Goal: Information Seeking & Learning: Learn about a topic

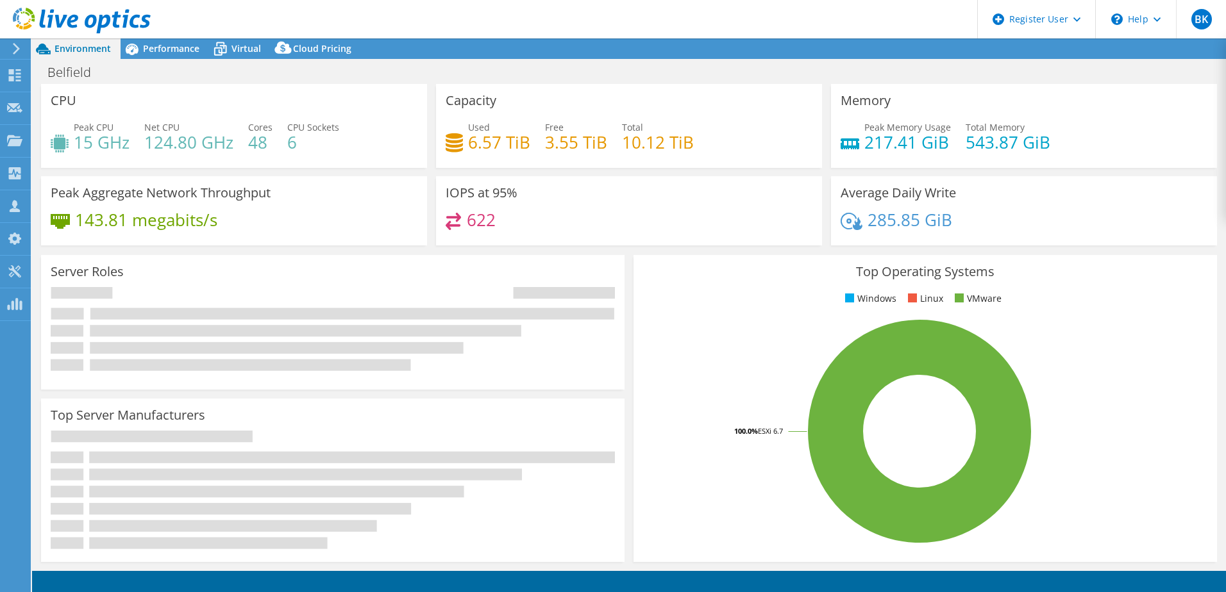
select select "USD"
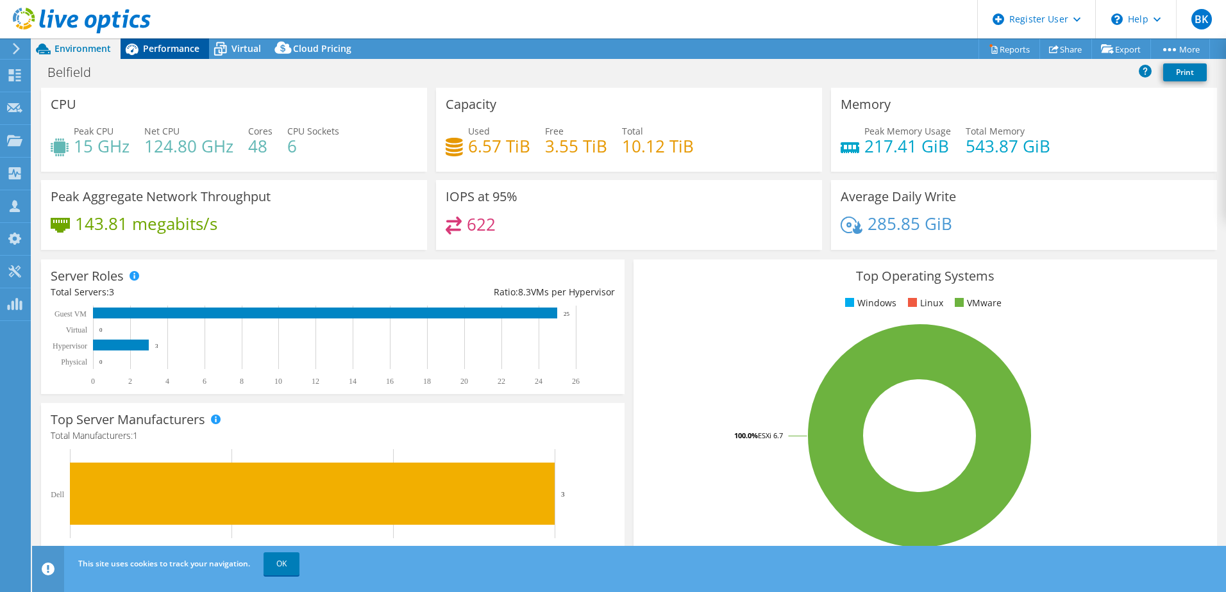
click at [174, 47] on span "Performance" at bounding box center [171, 48] width 56 height 12
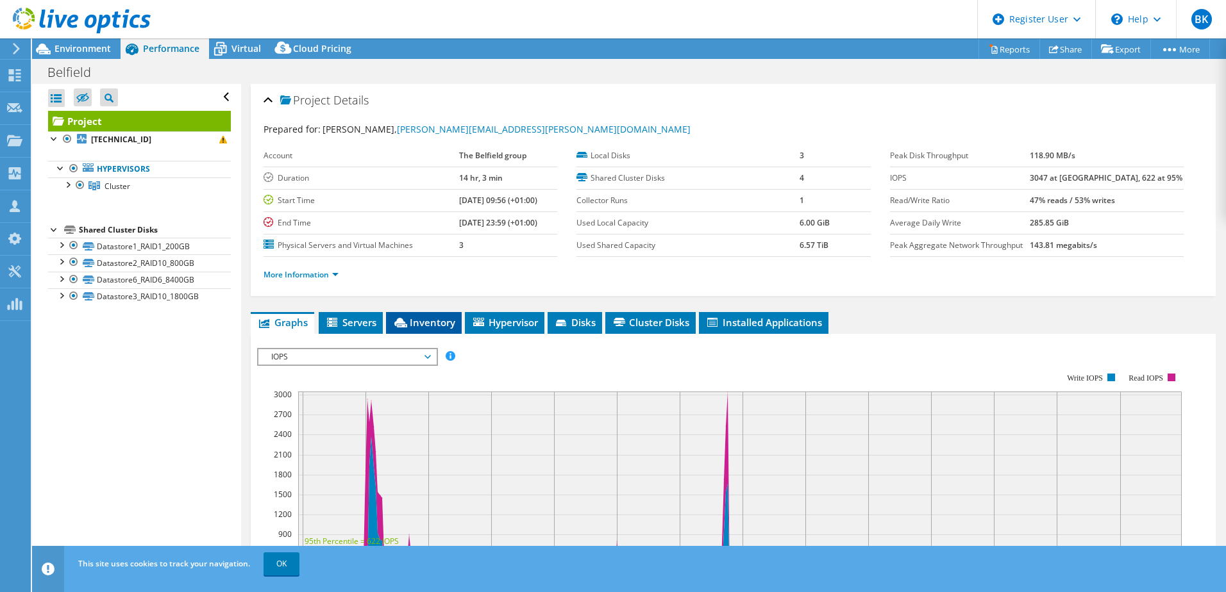
click at [418, 319] on span "Inventory" at bounding box center [423, 322] width 63 height 13
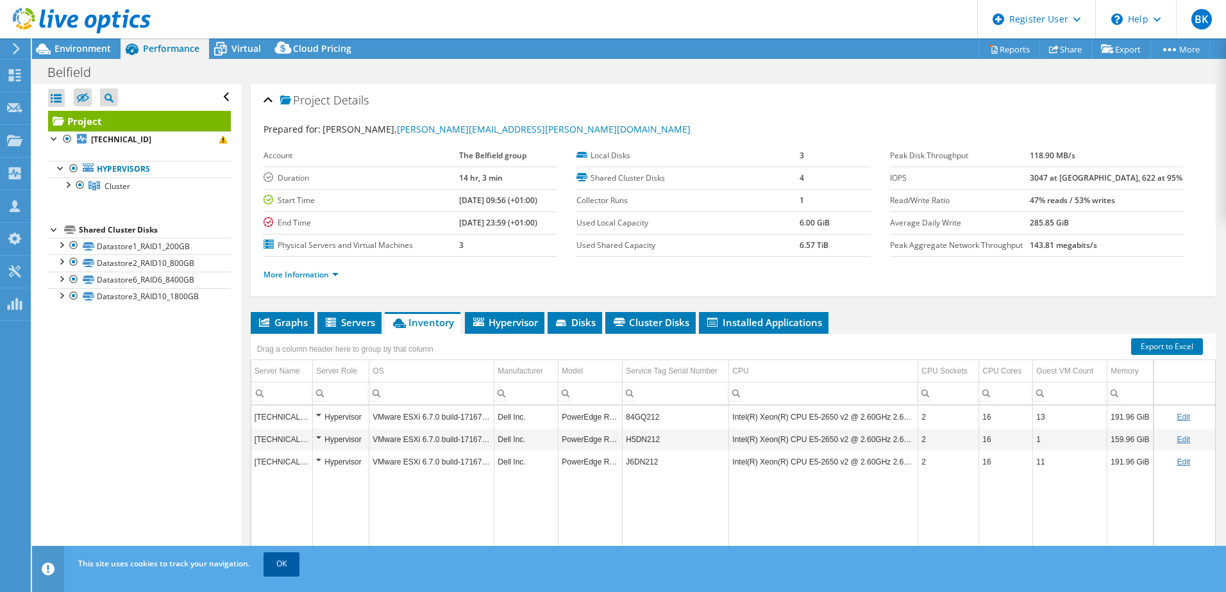
click at [288, 574] on link "OK" at bounding box center [281, 564] width 36 height 23
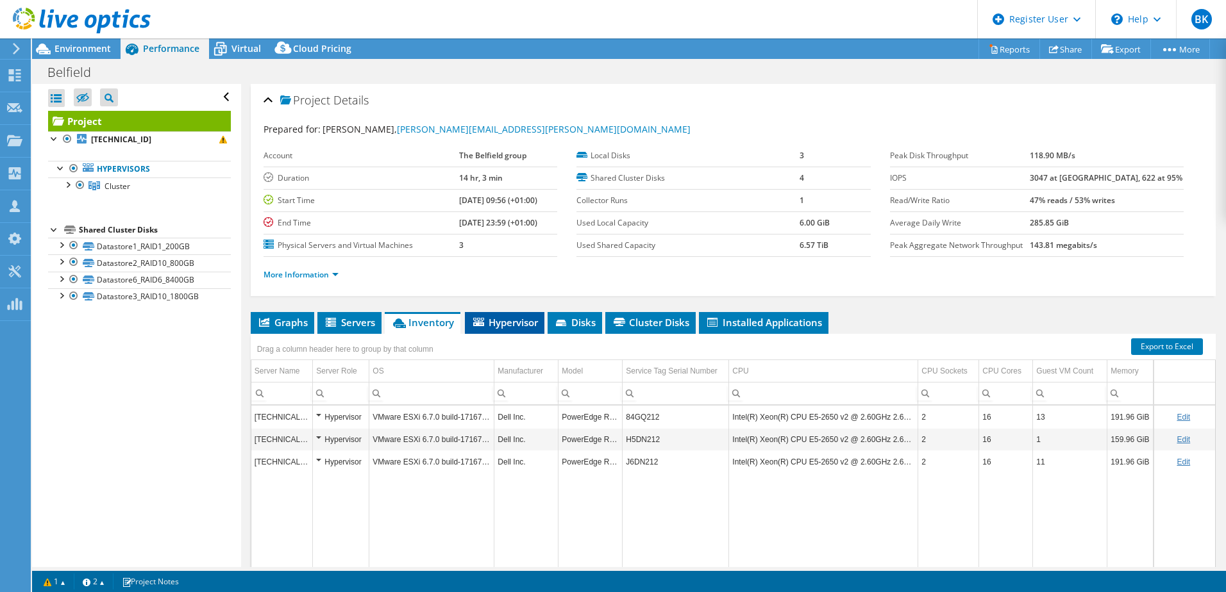
click at [512, 328] on span "Hypervisor" at bounding box center [504, 322] width 67 height 13
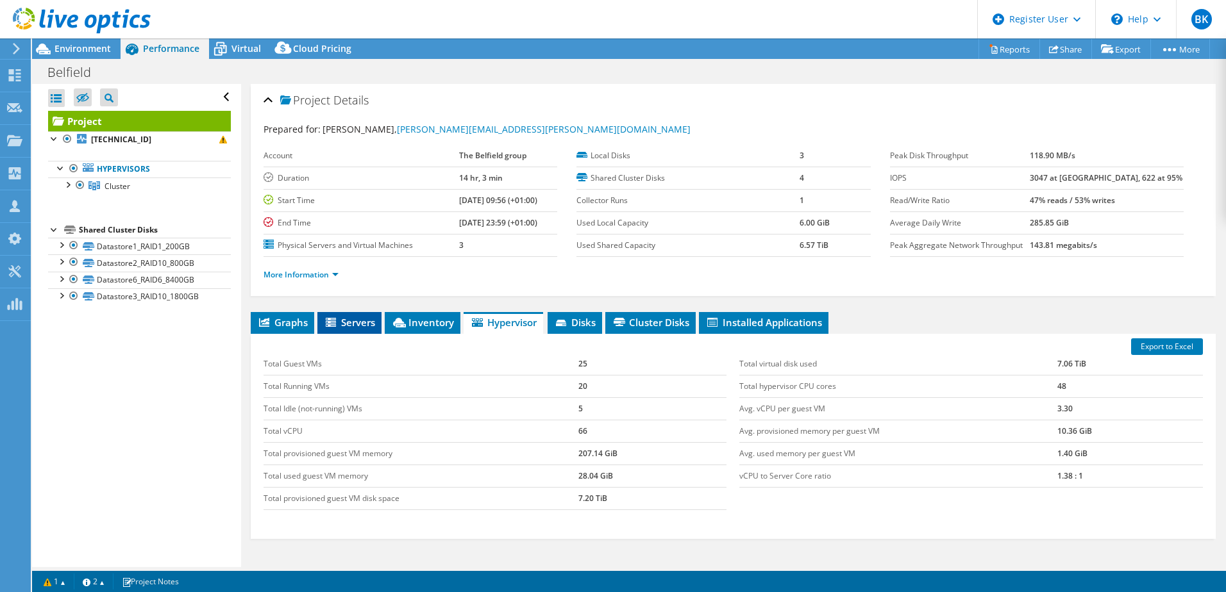
click at [356, 326] on span "Servers" at bounding box center [349, 322] width 51 height 13
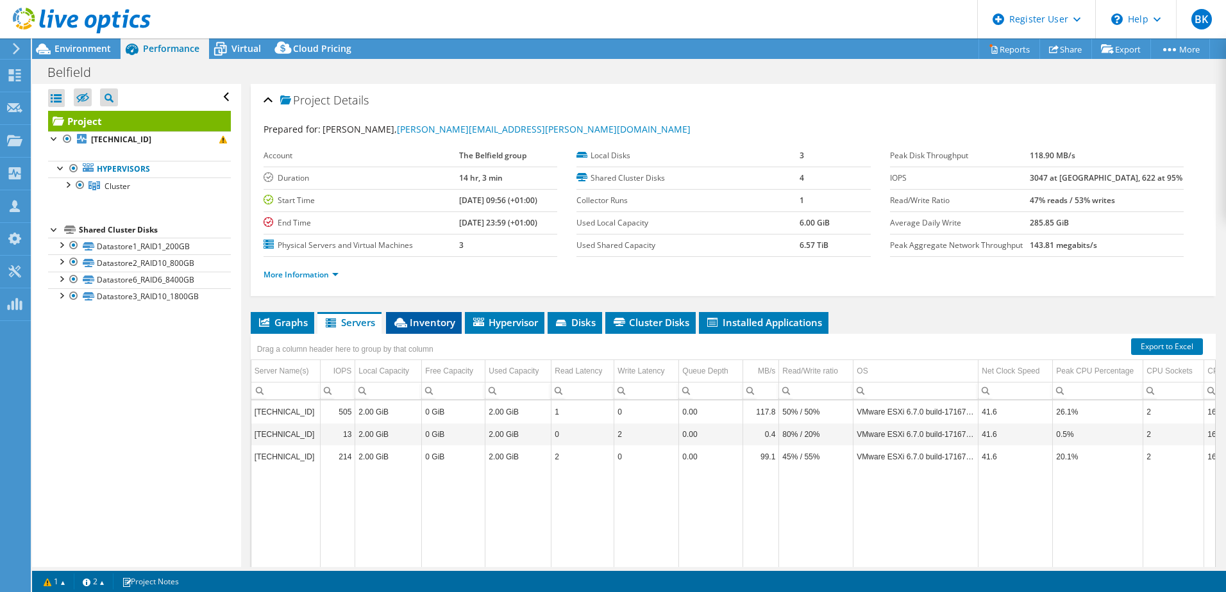
click at [434, 326] on span "Inventory" at bounding box center [423, 322] width 63 height 13
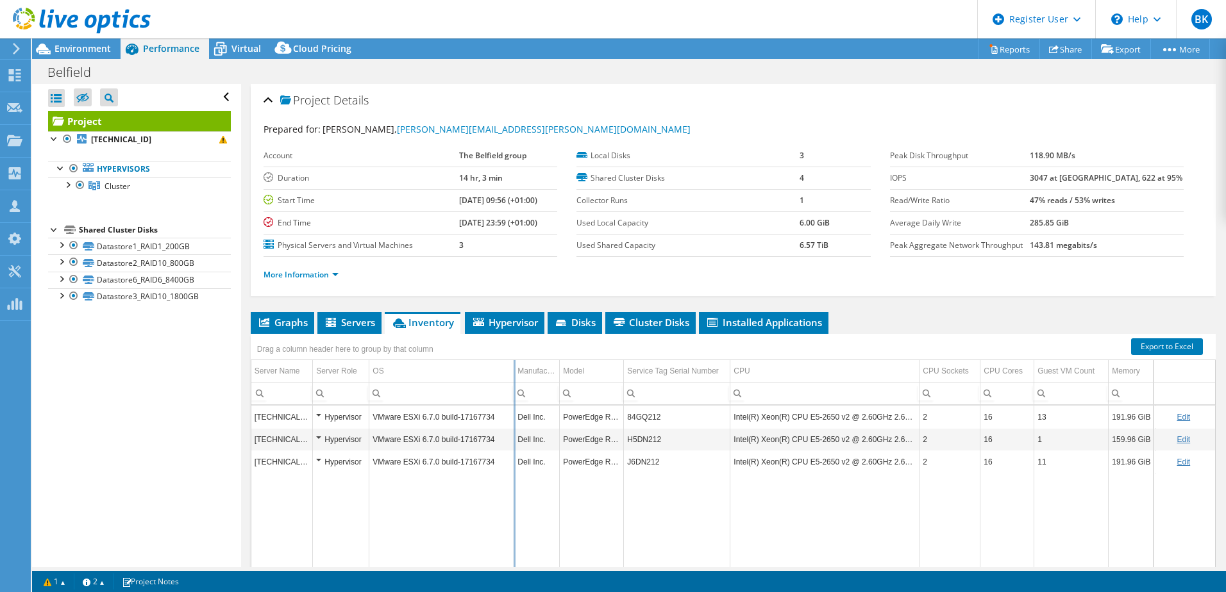
drag, startPoint x: 495, startPoint y: 372, endPoint x: 514, endPoint y: 401, distance: 35.2
click at [514, 401] on div "Drag a column header here to group by that column Server Name Server Role OS Ma…" at bounding box center [733, 470] width 965 height 272
click at [82, 44] on span "Environment" at bounding box center [82, 48] width 56 height 12
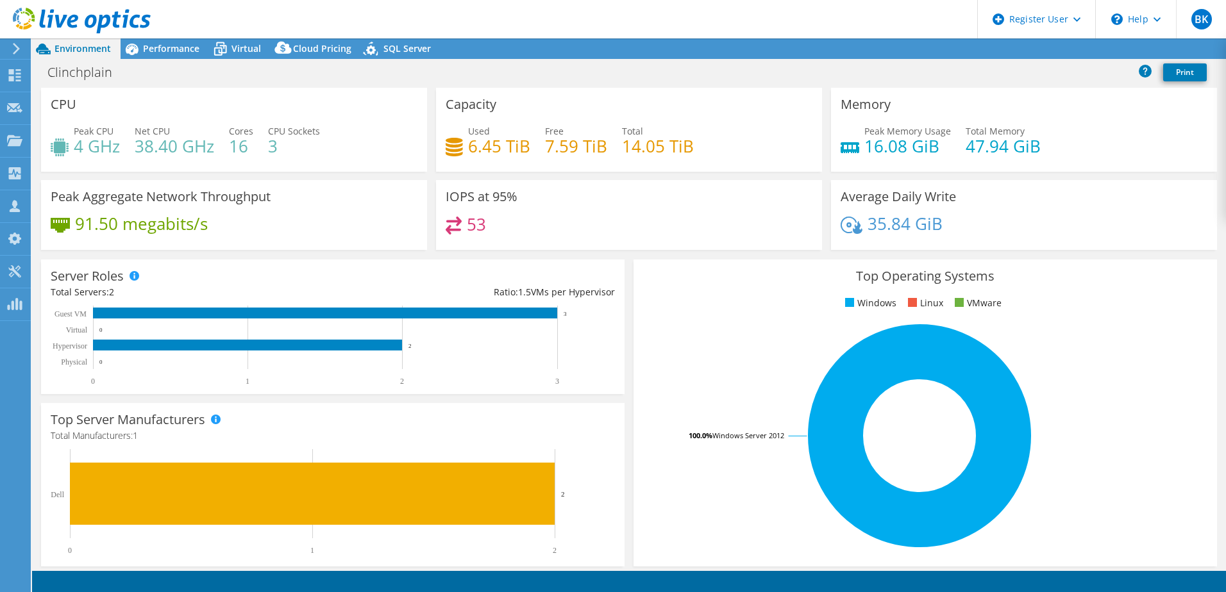
select select "USD"
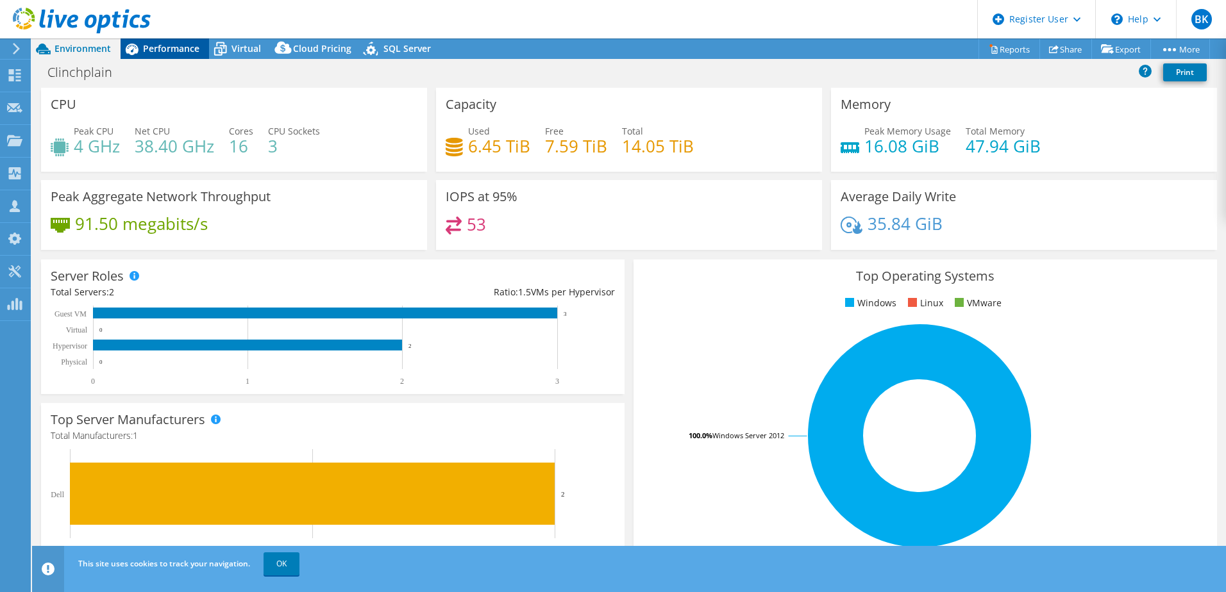
click at [149, 42] on span "Performance" at bounding box center [171, 48] width 56 height 12
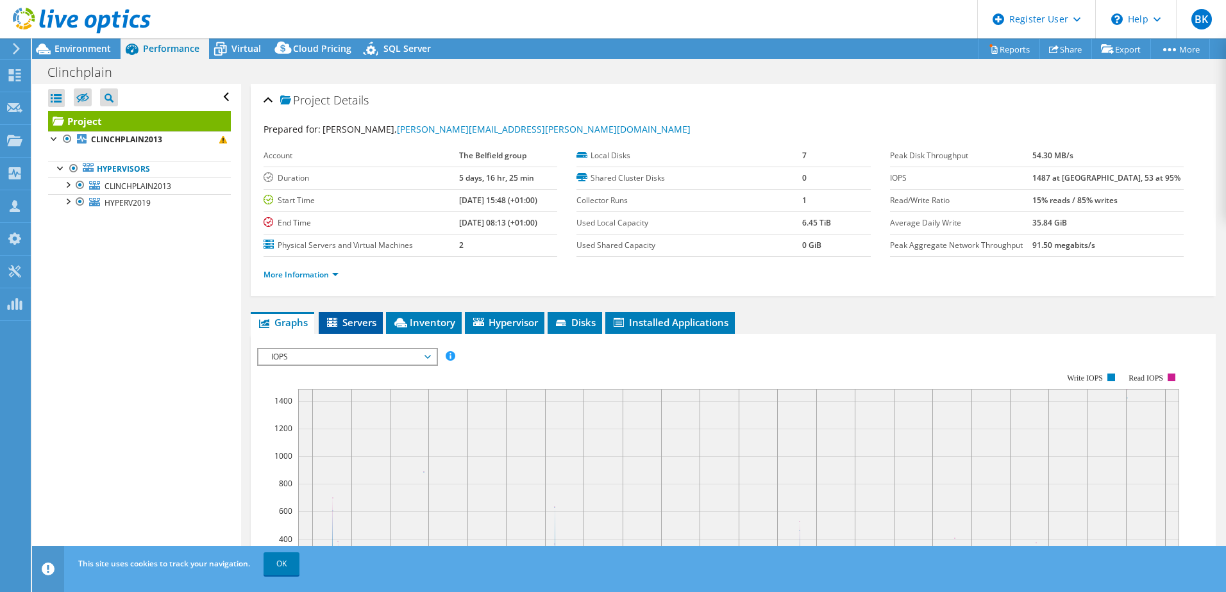
click at [355, 320] on span "Servers" at bounding box center [350, 322] width 51 height 13
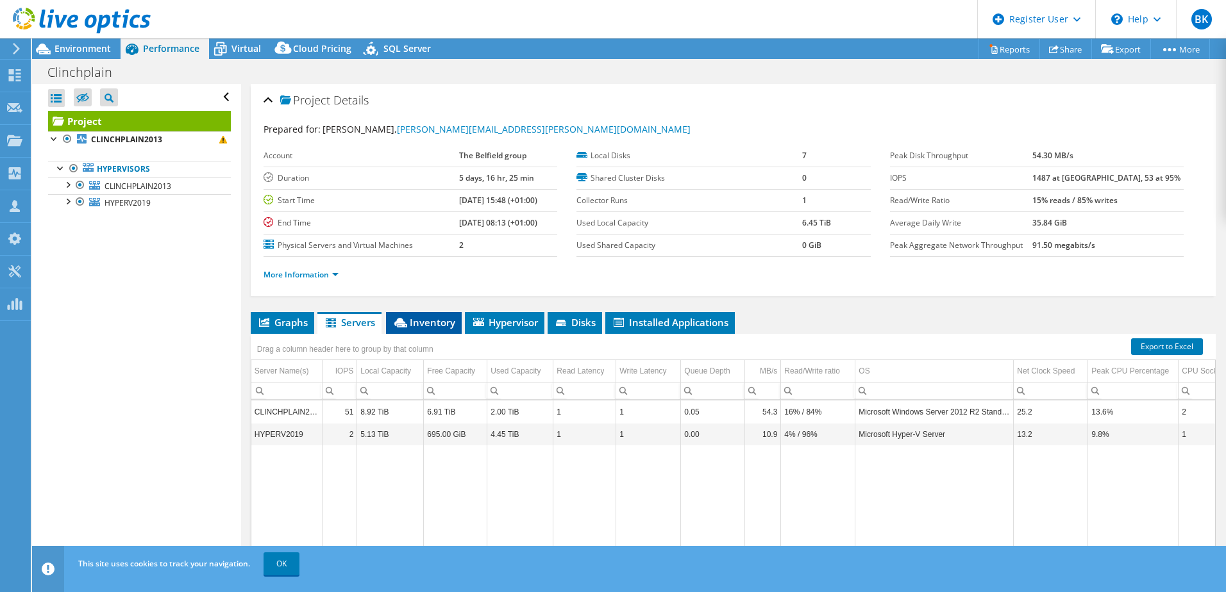
click at [428, 318] on span "Inventory" at bounding box center [423, 322] width 63 height 13
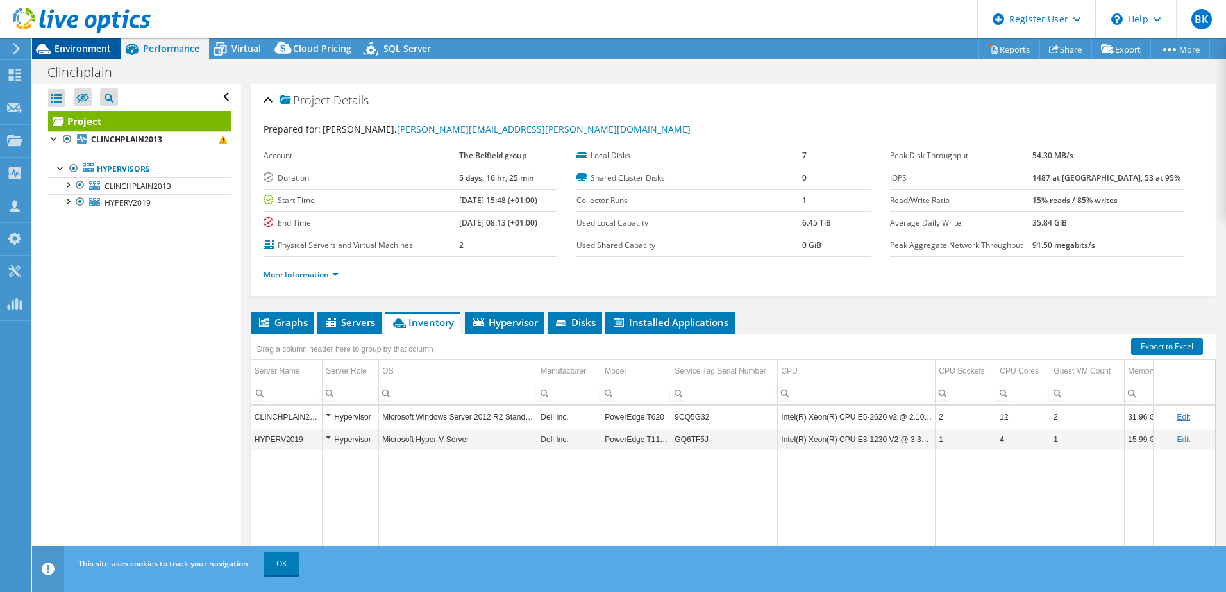
click at [99, 48] on span "Environment" at bounding box center [82, 48] width 56 height 12
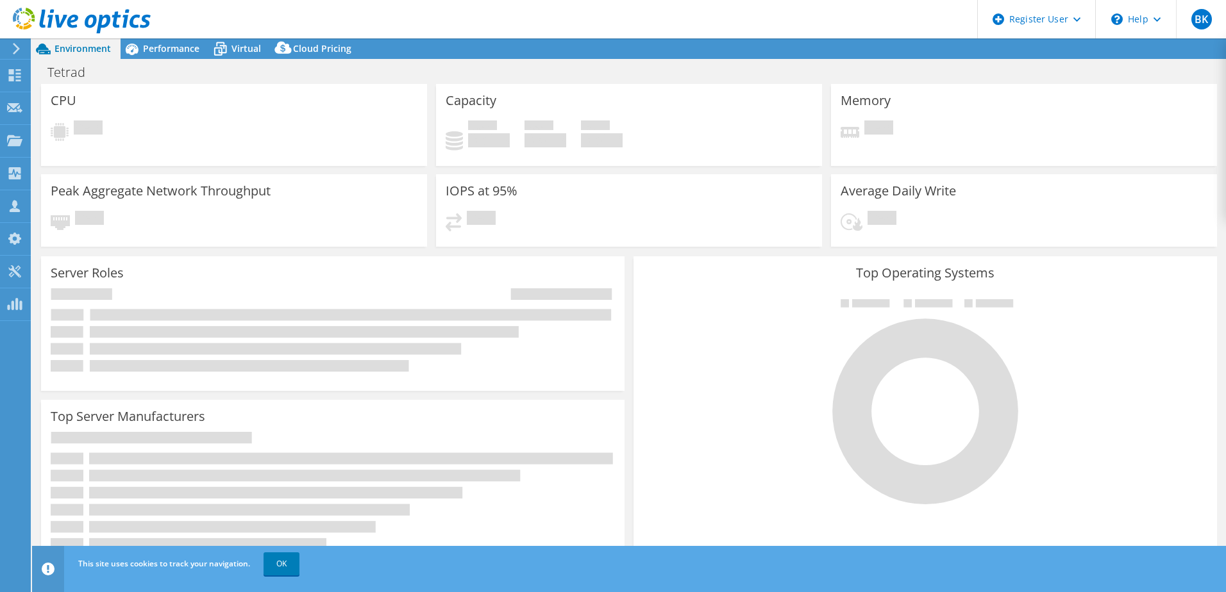
select select "USD"
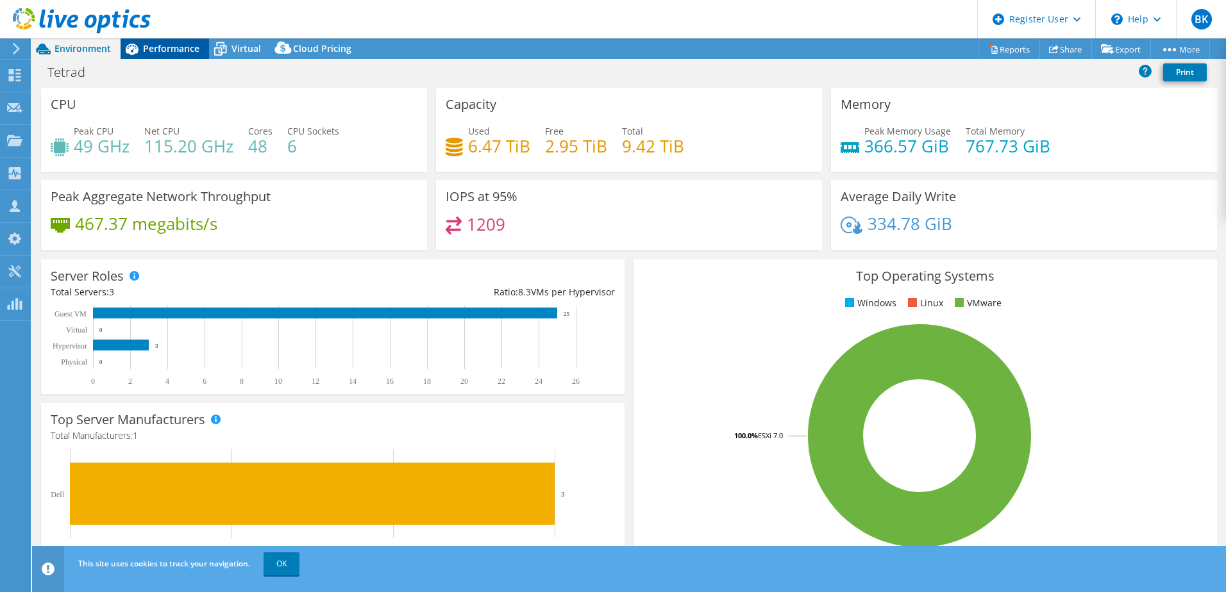
click at [157, 42] on span "Performance" at bounding box center [171, 48] width 56 height 12
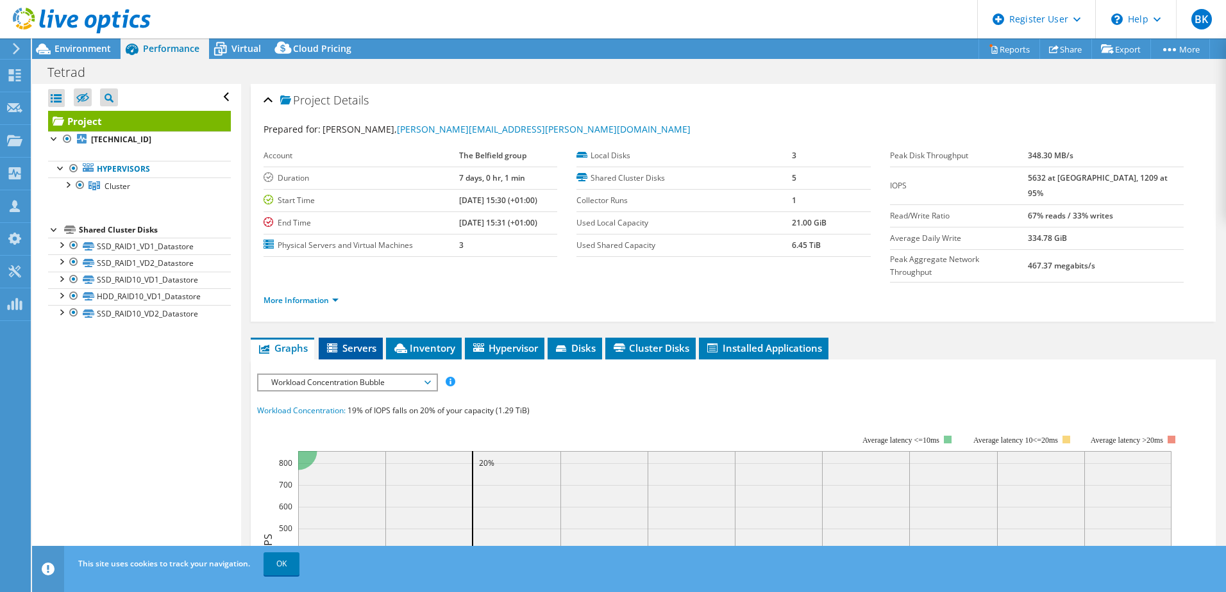
click at [351, 342] on span "Servers" at bounding box center [350, 348] width 51 height 13
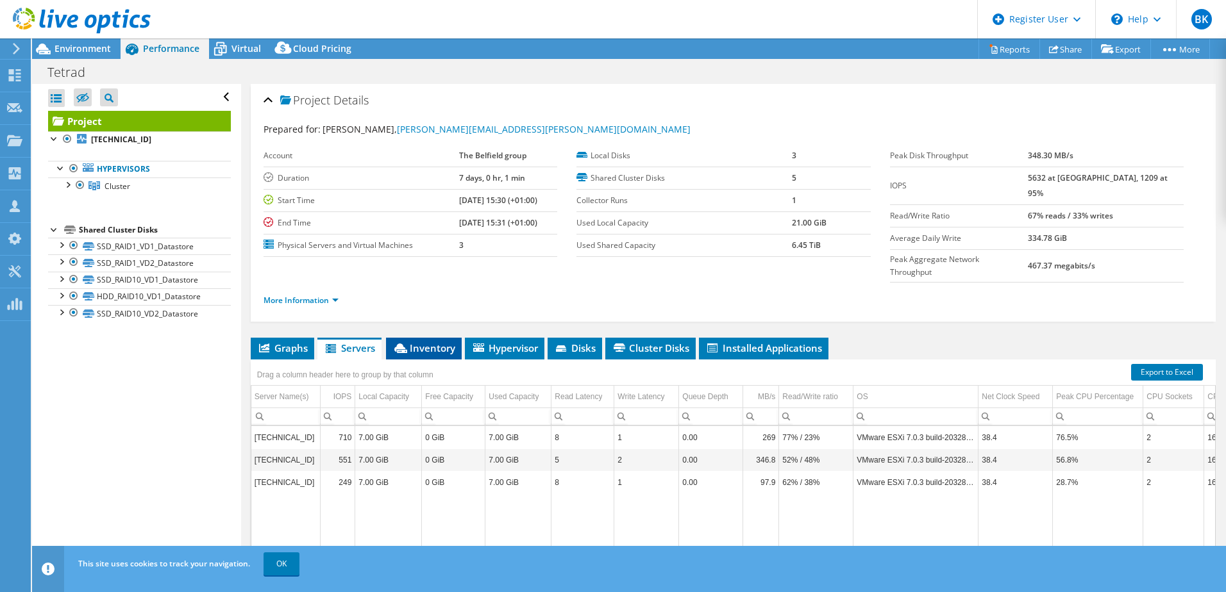
click at [442, 342] on span "Inventory" at bounding box center [423, 348] width 63 height 13
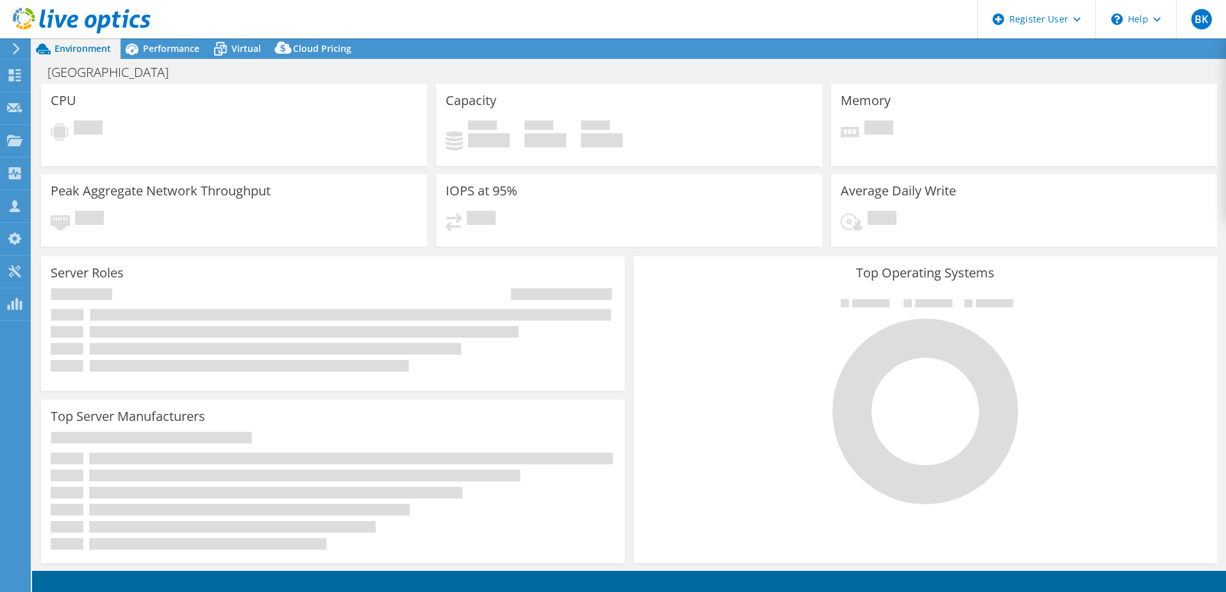
select select "USD"
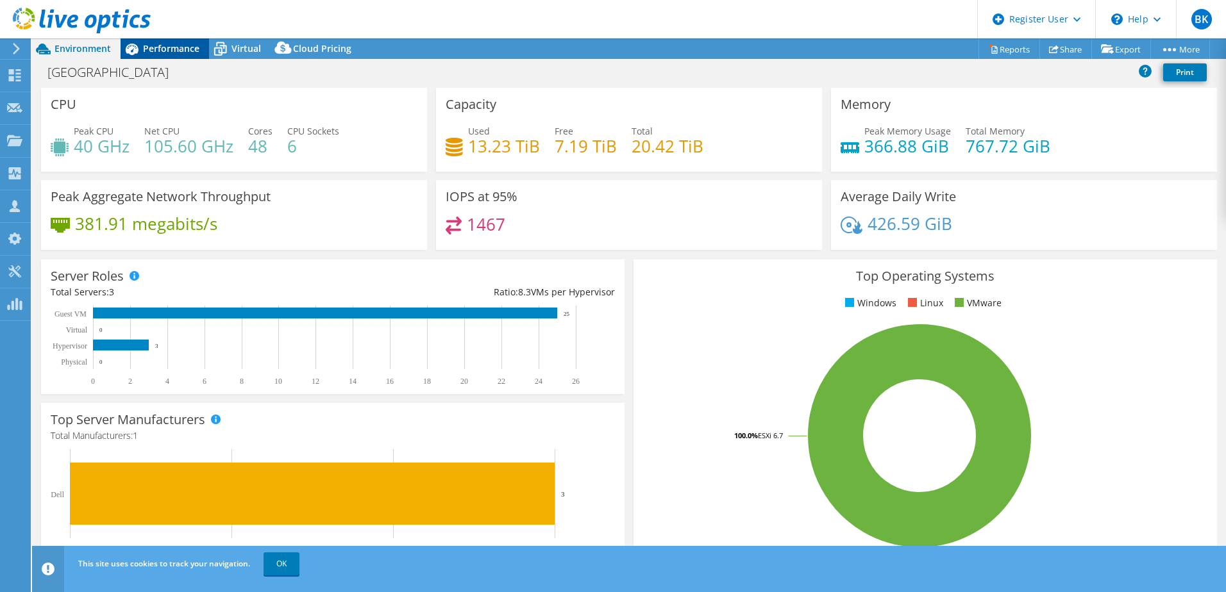
click at [173, 46] on span "Performance" at bounding box center [171, 48] width 56 height 12
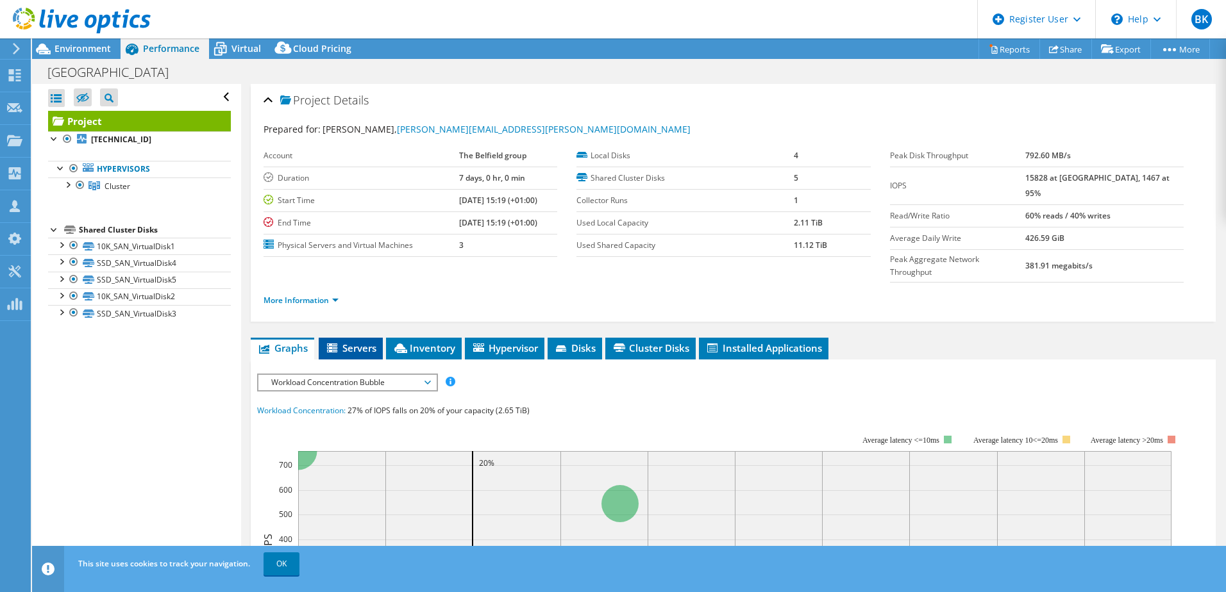
click at [356, 342] on span "Servers" at bounding box center [350, 348] width 51 height 13
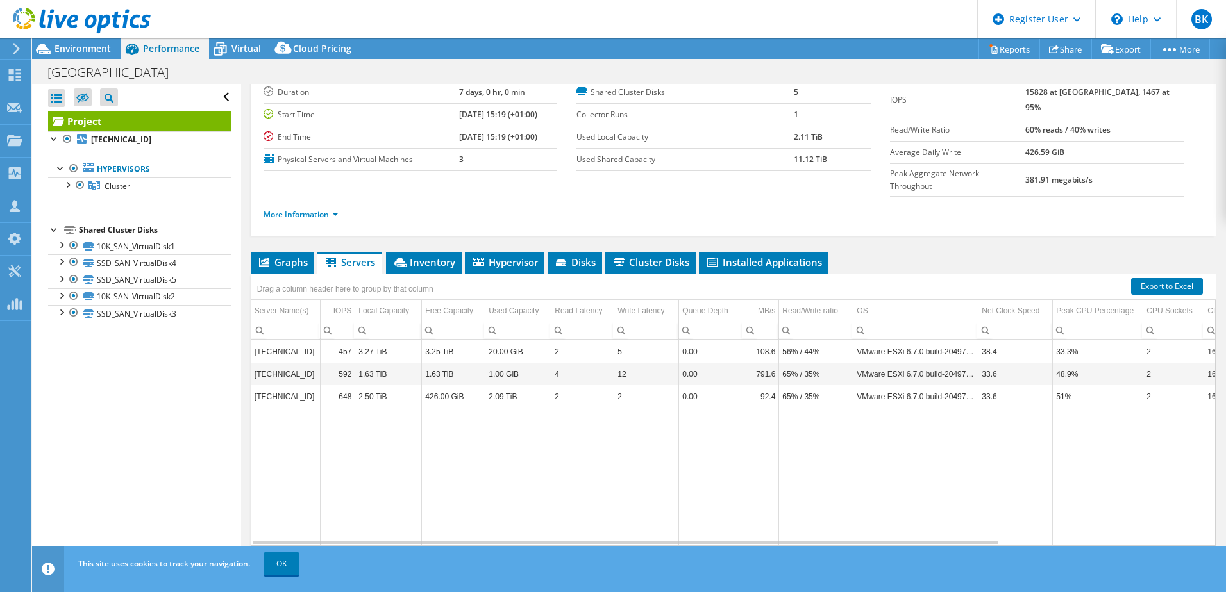
scroll to position [88, 0]
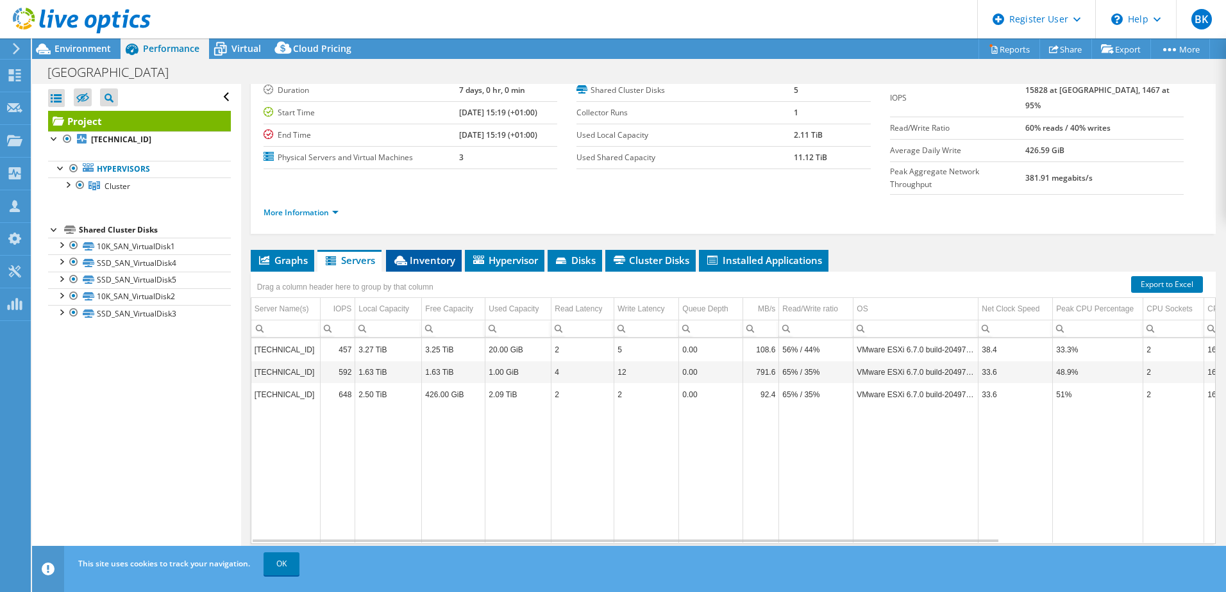
click at [427, 254] on span "Inventory" at bounding box center [423, 260] width 63 height 13
